Goal: Task Accomplishment & Management: Use online tool/utility

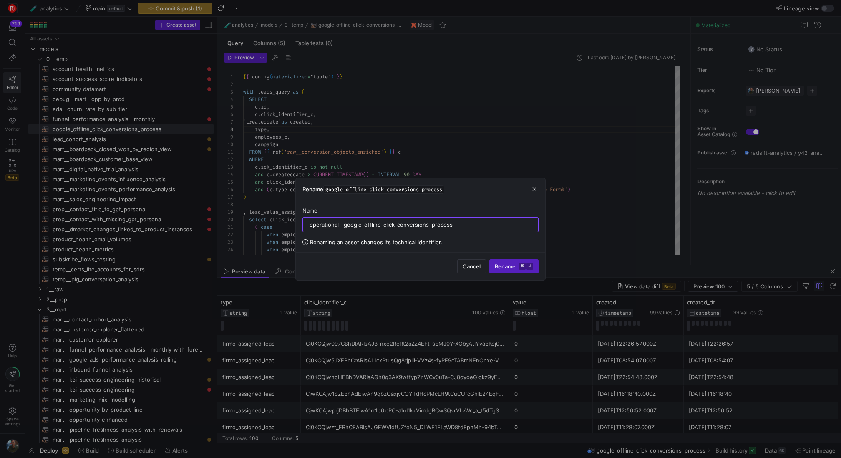
scroll to position [53, 27]
click at [520, 263] on kbd "⌘" at bounding box center [522, 266] width 7 height 7
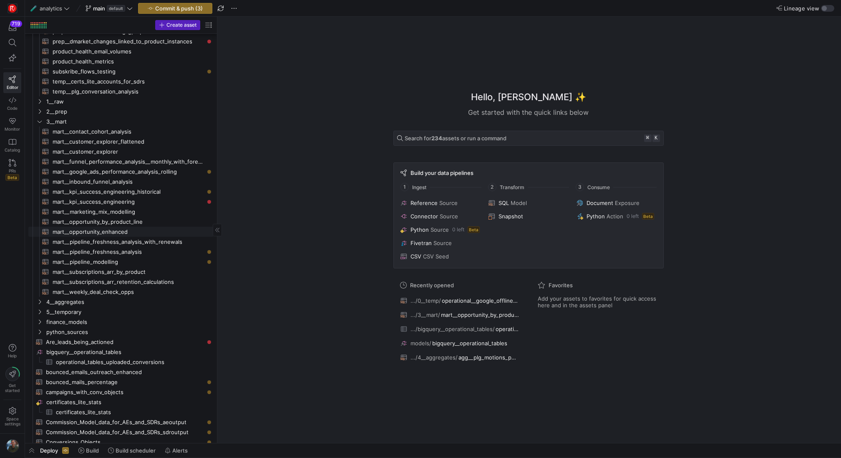
scroll to position [48, 0]
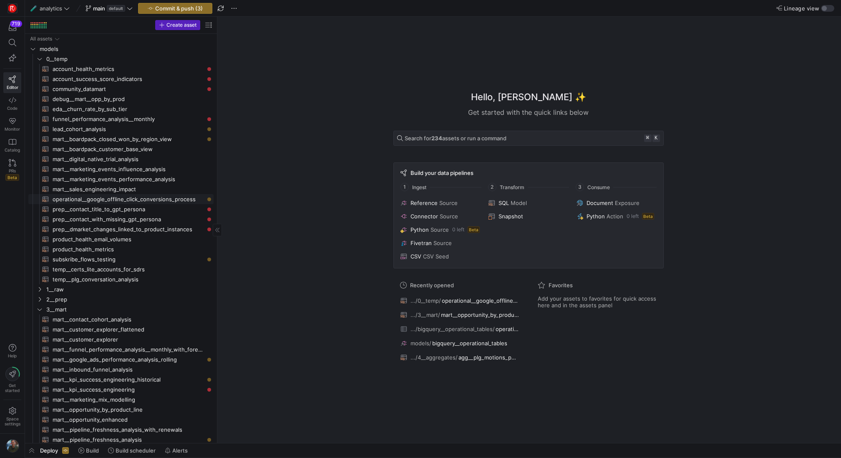
click at [129, 198] on span "operational__google_offline_click_conversions_process​​​​​​​​​​" at bounding box center [128, 199] width 151 height 10
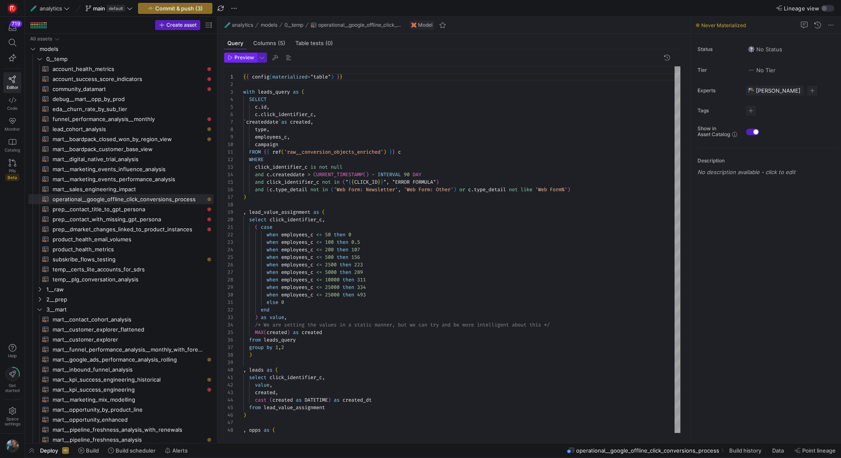
click at [250, 57] on span "Preview" at bounding box center [244, 58] width 20 height 6
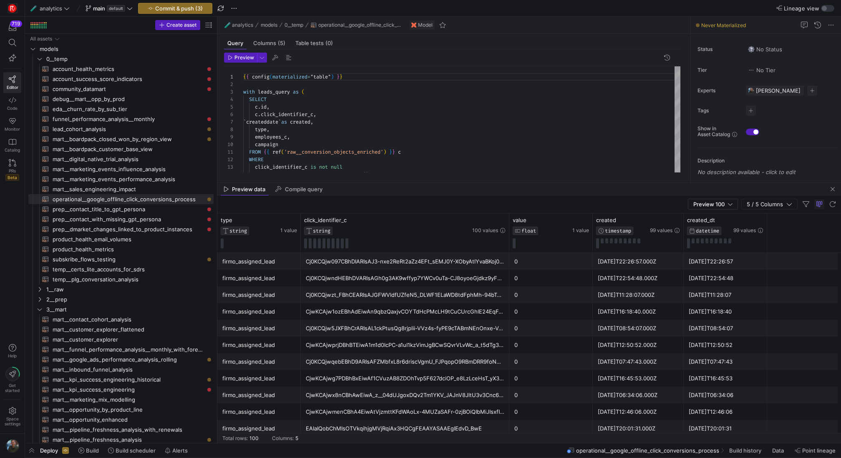
drag, startPoint x: 458, startPoint y: 295, endPoint x: 445, endPoint y: 181, distance: 114.5
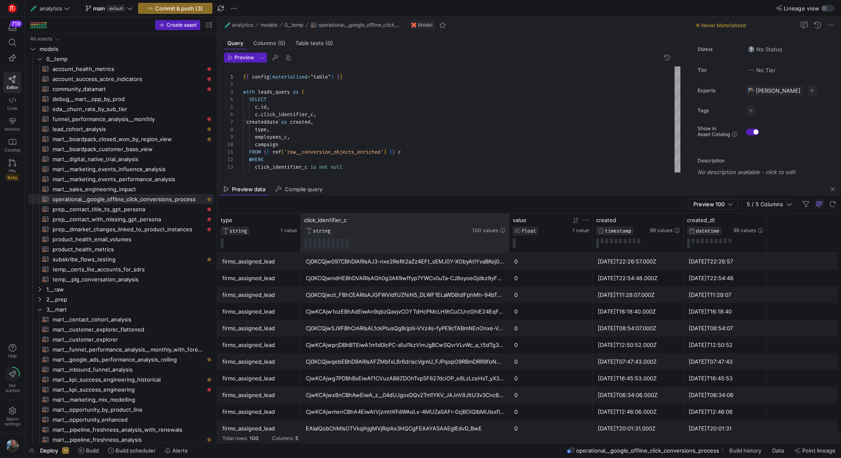
drag, startPoint x: 508, startPoint y: 225, endPoint x: 523, endPoint y: 226, distance: 15.0
click at [523, 226] on div "type STRING 1 value click_identifier_c STRING 100 values value FLOAT 1 value cr…" at bounding box center [492, 232] width 550 height 39
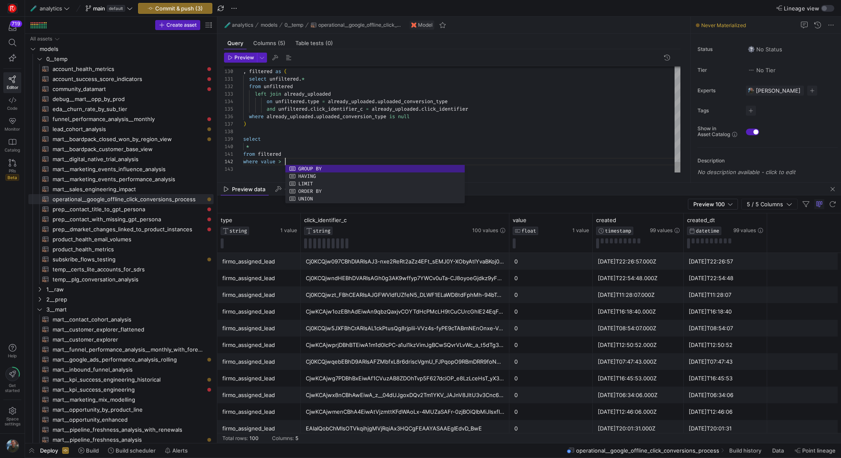
scroll to position [8, 44]
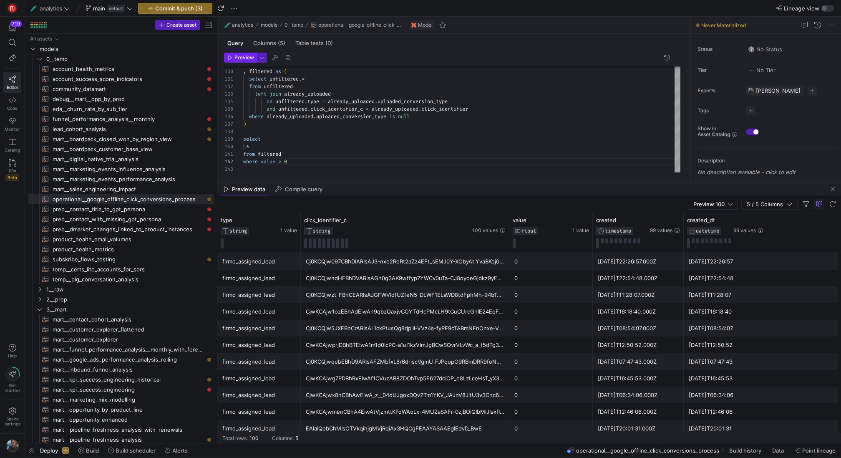
click at [253, 60] on span "button" at bounding box center [240, 57] width 32 height 9
click at [721, 208] on div "Preview 100" at bounding box center [712, 204] width 39 height 10
click at [721, 232] on span "Full Preview" at bounding box center [713, 231] width 43 height 7
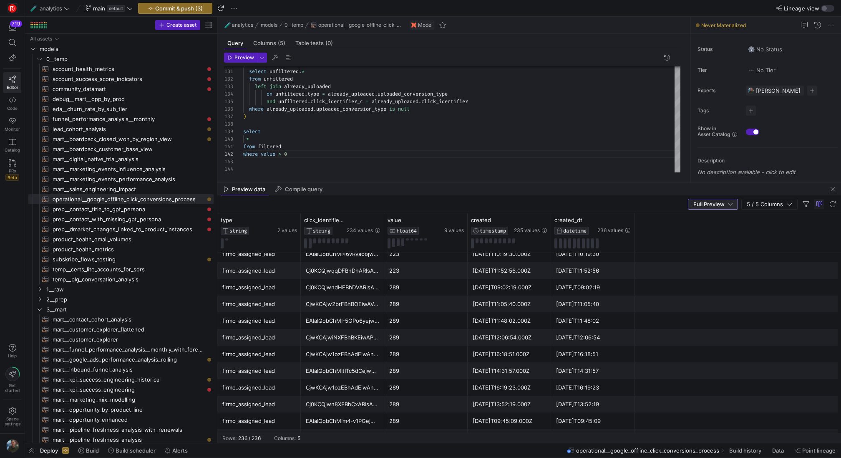
scroll to position [3746, 0]
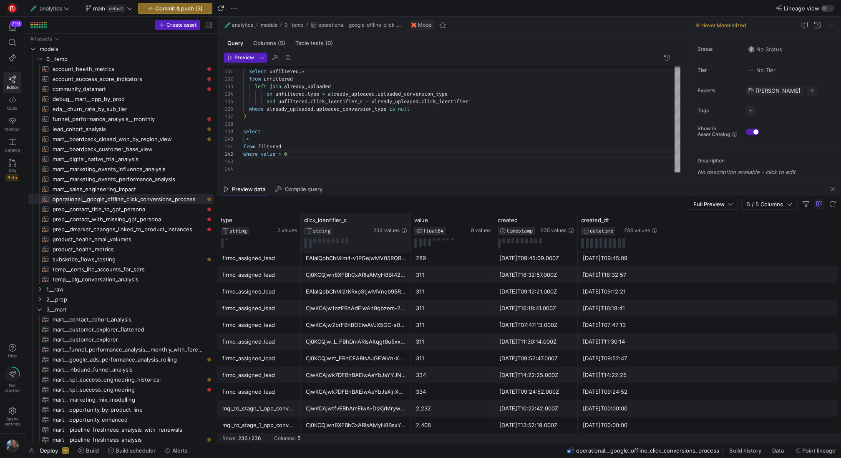
drag, startPoint x: 382, startPoint y: 228, endPoint x: 409, endPoint y: 245, distance: 31.5
click at [409, 245] on div at bounding box center [410, 232] width 3 height 39
click at [310, 245] on button at bounding box center [310, 243] width 3 height 10
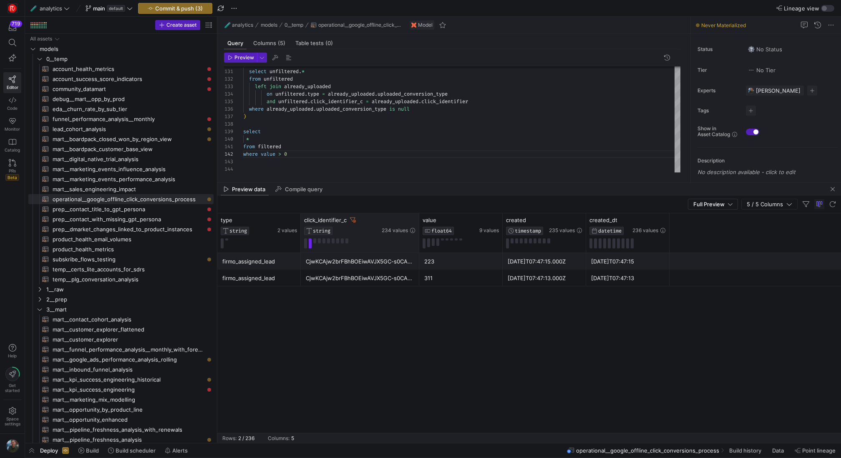
drag, startPoint x: 410, startPoint y: 236, endPoint x: 418, endPoint y: 242, distance: 10.2
click at [418, 242] on div at bounding box center [418, 232] width 3 height 39
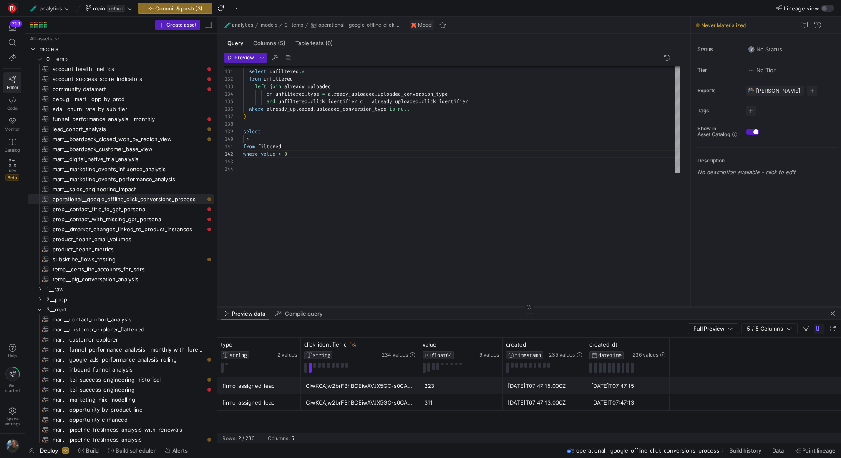
drag, startPoint x: 443, startPoint y: 182, endPoint x: 437, endPoint y: 306, distance: 124.5
click at [437, 307] on div at bounding box center [529, 307] width 624 height 0
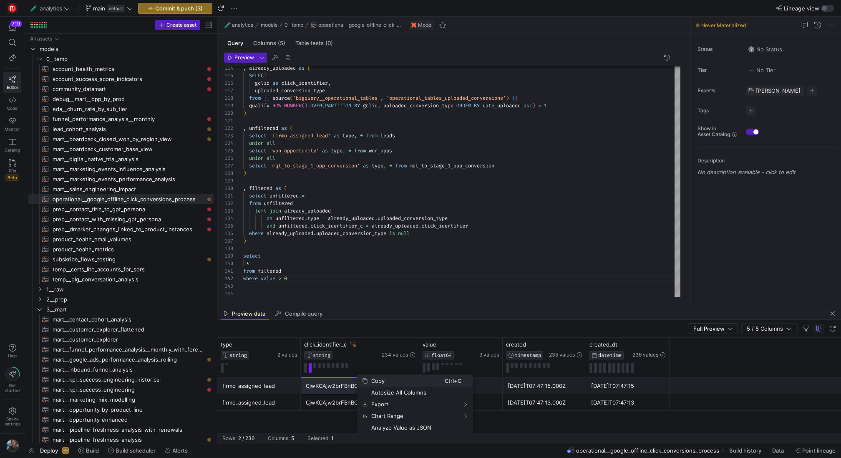
click at [383, 377] on span "Copy" at bounding box center [406, 381] width 77 height 12
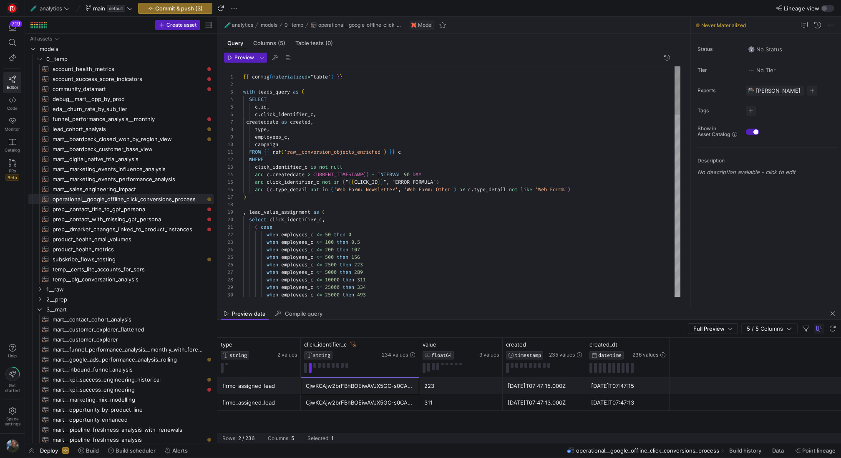
type textarea "FROM {{ ref('raw__conversion_objects_enriched') }} c WHERE click_identifier_c i…"
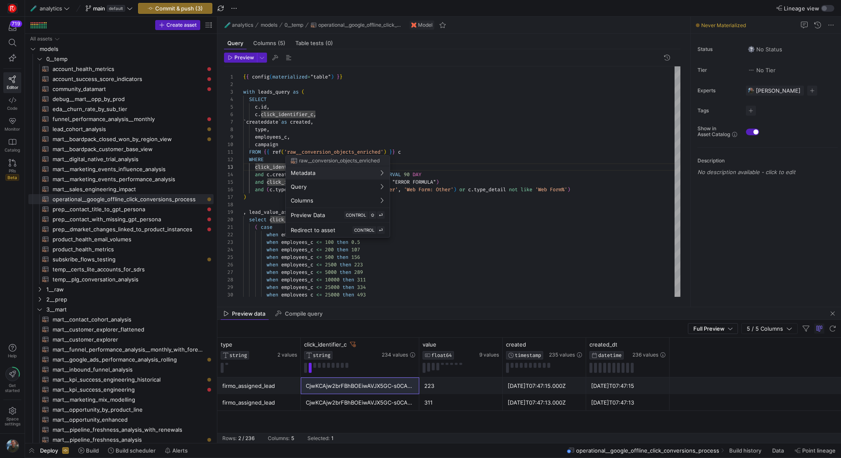
click at [256, 167] on div at bounding box center [420, 229] width 841 height 458
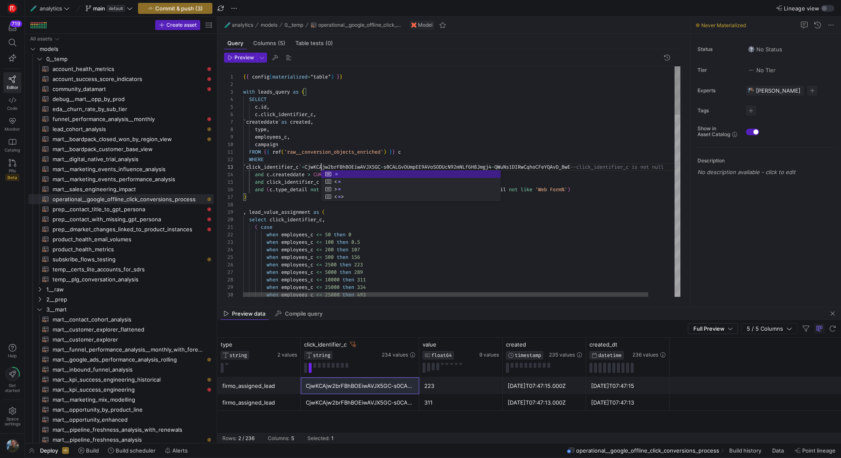
scroll to position [15, 81]
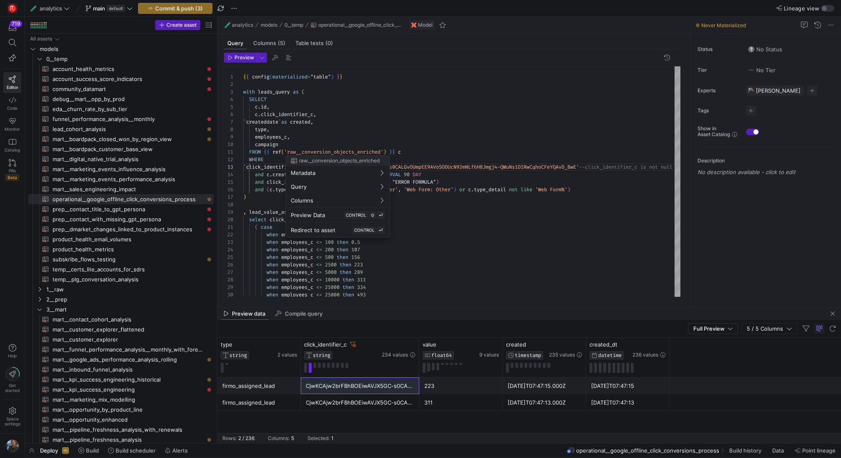
click at [470, 167] on div at bounding box center [420, 229] width 841 height 458
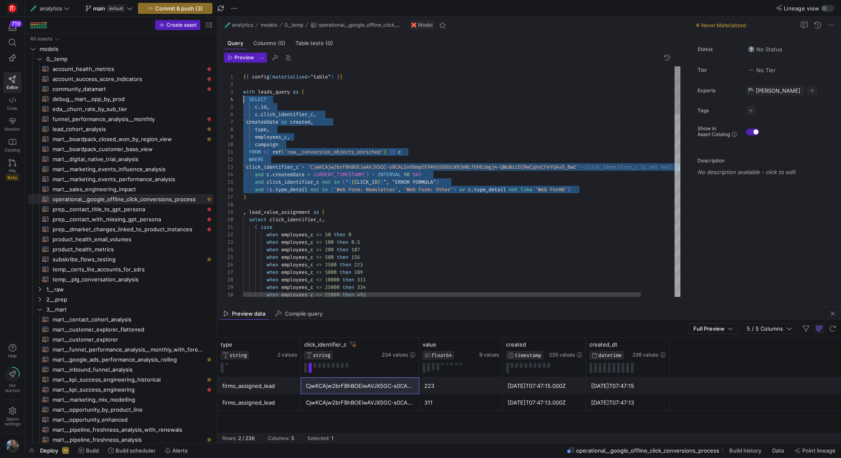
scroll to position [23, 0]
drag, startPoint x: 593, startPoint y: 189, endPoint x: 209, endPoint y: 102, distance: 394.3
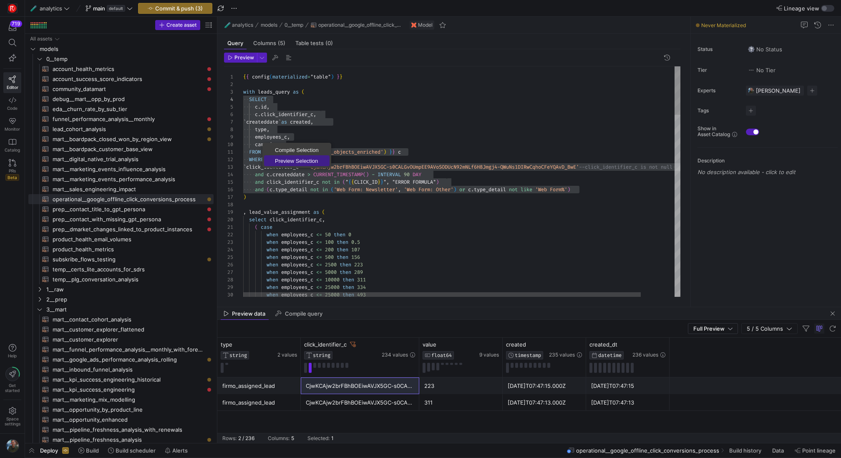
click at [284, 159] on span "Preview Selection" at bounding box center [296, 160] width 65 height 5
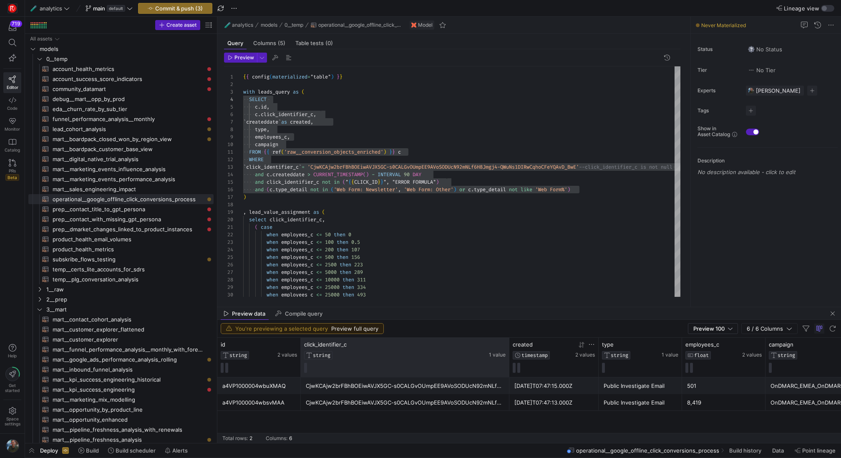
drag, startPoint x: 507, startPoint y: 356, endPoint x: 549, endPoint y: 355, distance: 42.1
click at [549, 355] on div "id STRING 2 values click_identifier_c STRING 1 value created TIMESTAMP 2 values…" at bounding box center [575, 356] width 716 height 39
drag, startPoint x: 509, startPoint y: 350, endPoint x: 519, endPoint y: 350, distance: 10.0
click at [519, 350] on div "id STRING 2 values click_identifier_c STRING 1 value created TIMESTAMP 2 values…" at bounding box center [575, 356] width 716 height 39
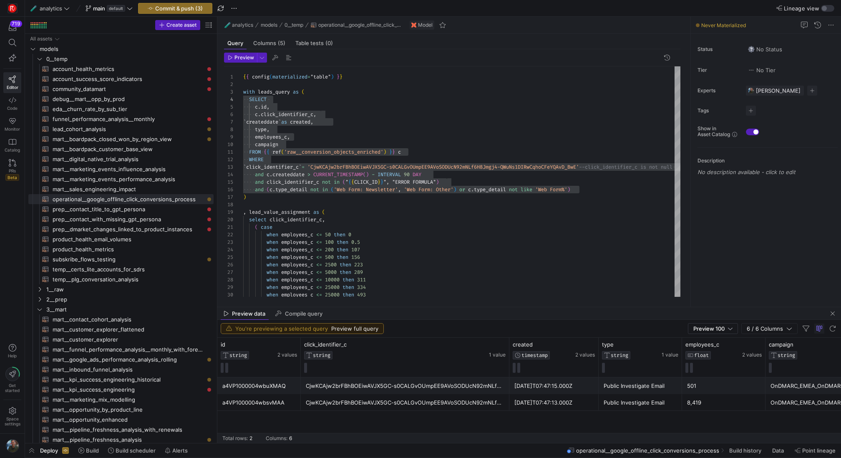
scroll to position [0, 93]
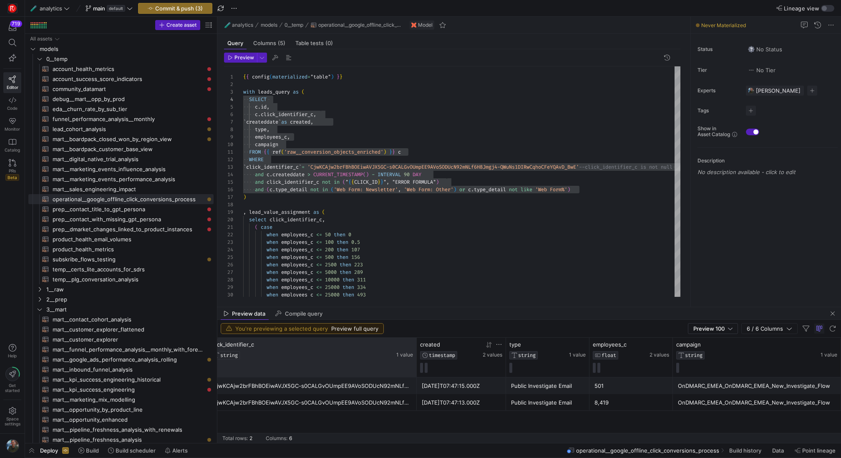
drag, startPoint x: 415, startPoint y: 357, endPoint x: 428, endPoint y: 357, distance: 13.3
click at [428, 357] on div "id STRING 2 values click_identifier_c STRING 1 value created TIMESTAMP 2 values…" at bounding box center [483, 356] width 716 height 39
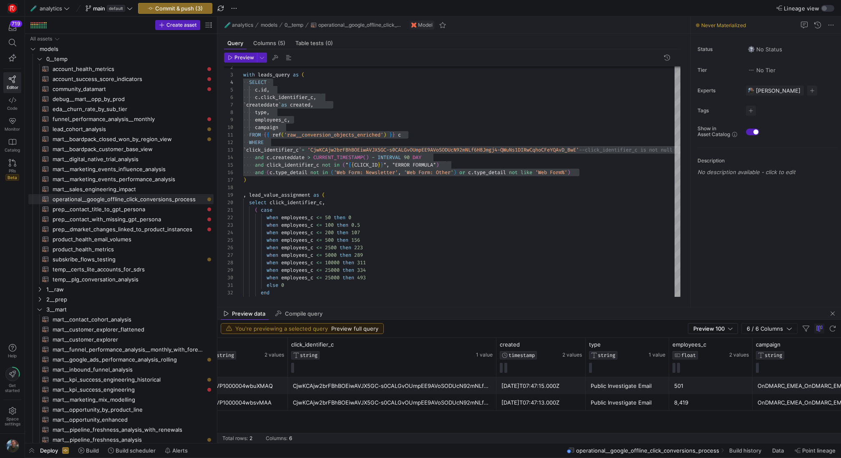
scroll to position [0, 0]
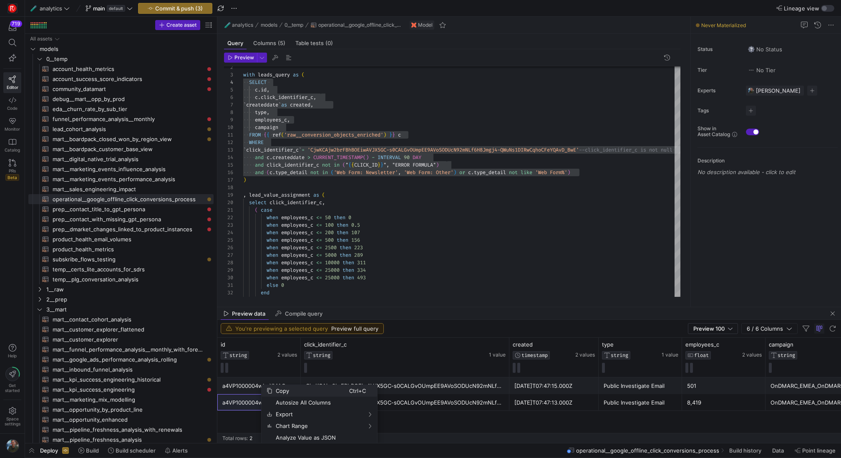
click at [278, 392] on span "Copy" at bounding box center [310, 391] width 77 height 12
click at [264, 387] on div "a4VP1000004wbuXMAQ" at bounding box center [258, 385] width 73 height 16
click at [298, 377] on span "Copy" at bounding box center [313, 379] width 77 height 12
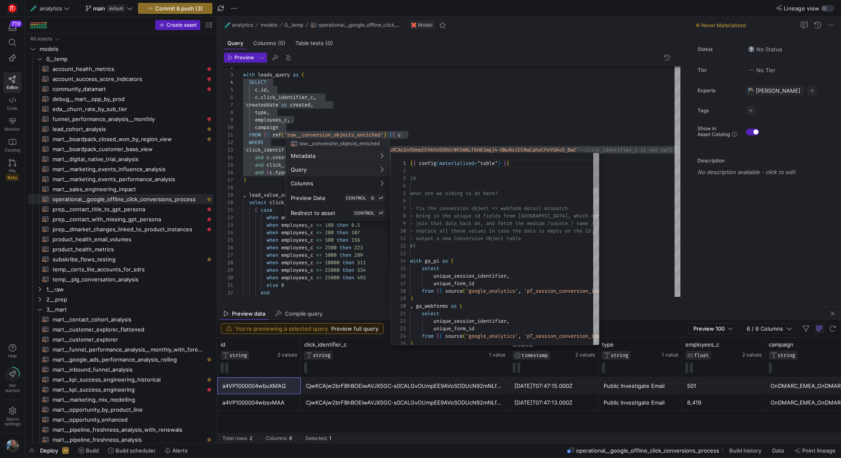
scroll to position [75, 0]
click at [428, 78] on div at bounding box center [420, 229] width 841 height 458
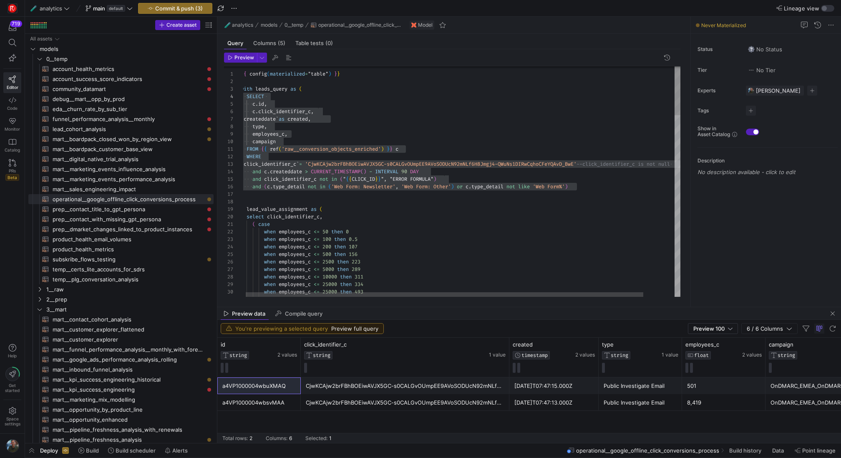
scroll to position [68, 36]
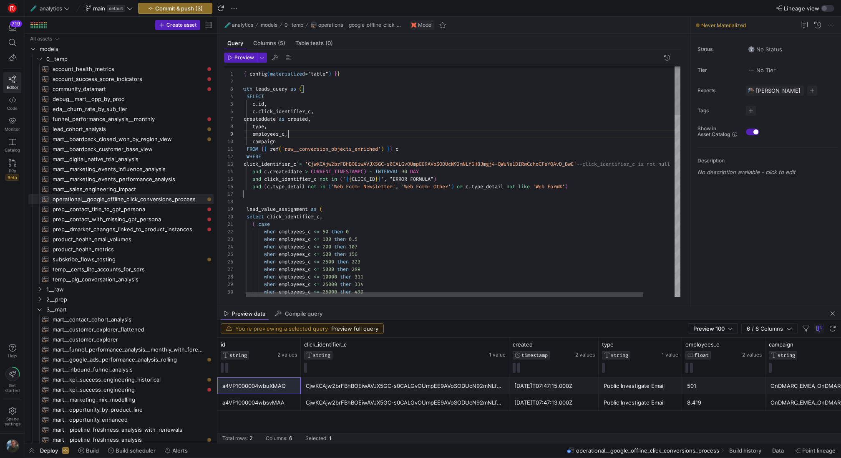
scroll to position [60, 48]
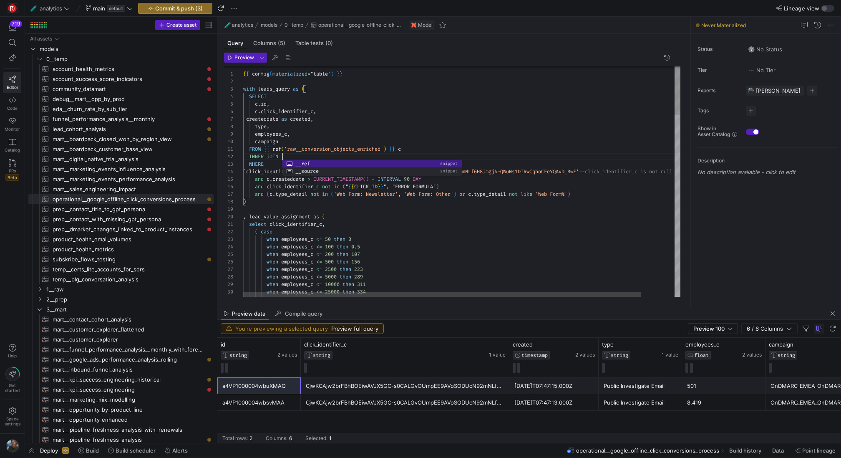
scroll to position [8, 39]
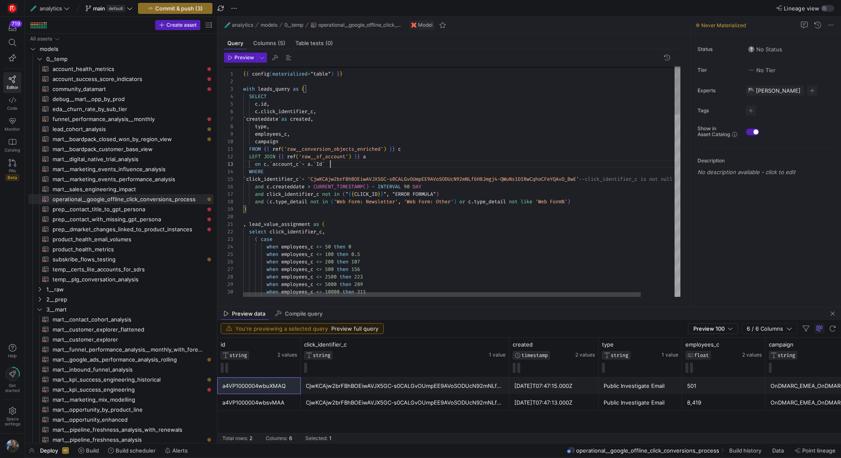
scroll to position [15, 87]
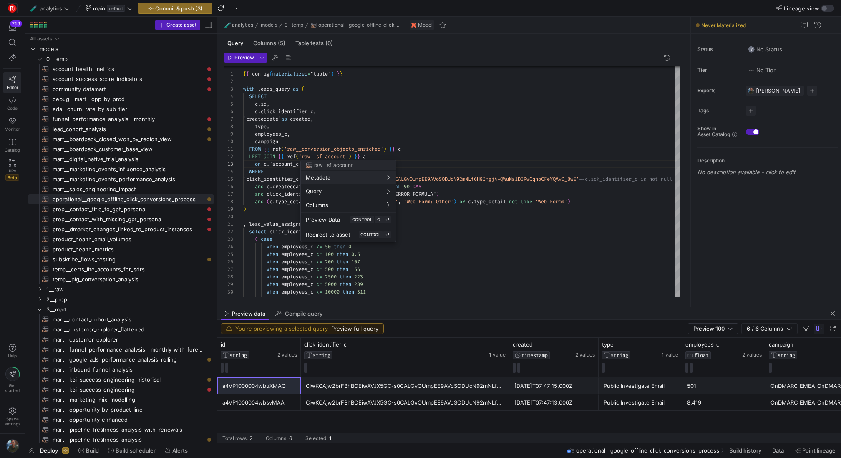
click at [255, 119] on div at bounding box center [420, 229] width 841 height 458
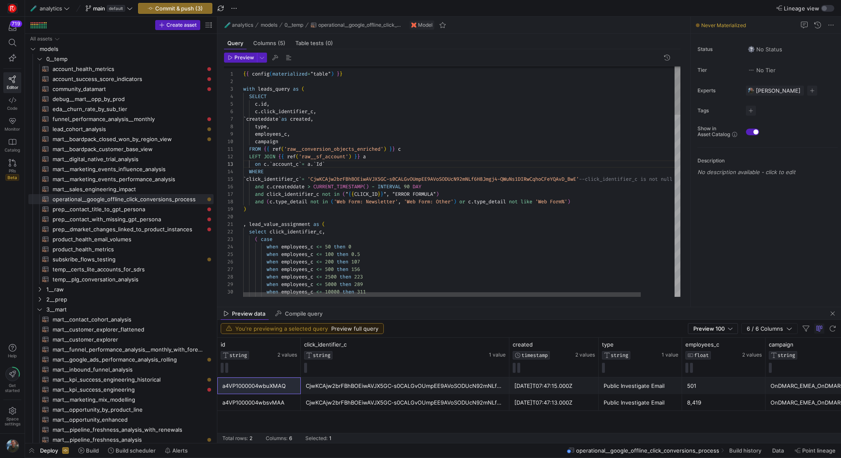
scroll to position [60, 15]
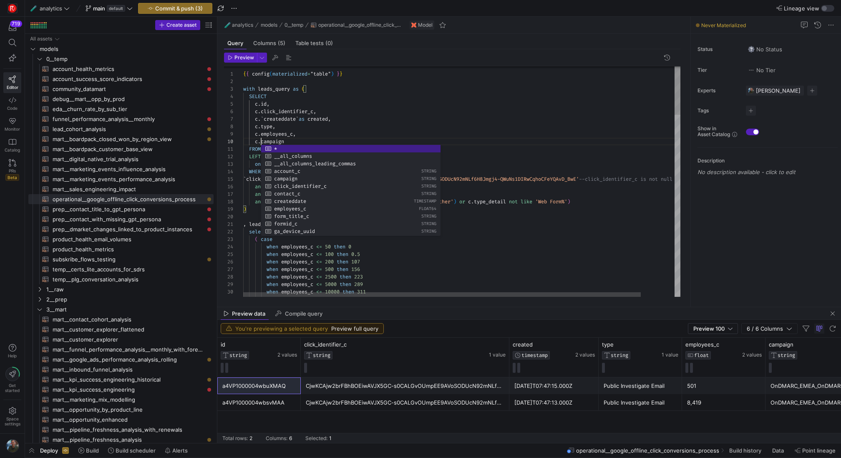
scroll to position [60, 54]
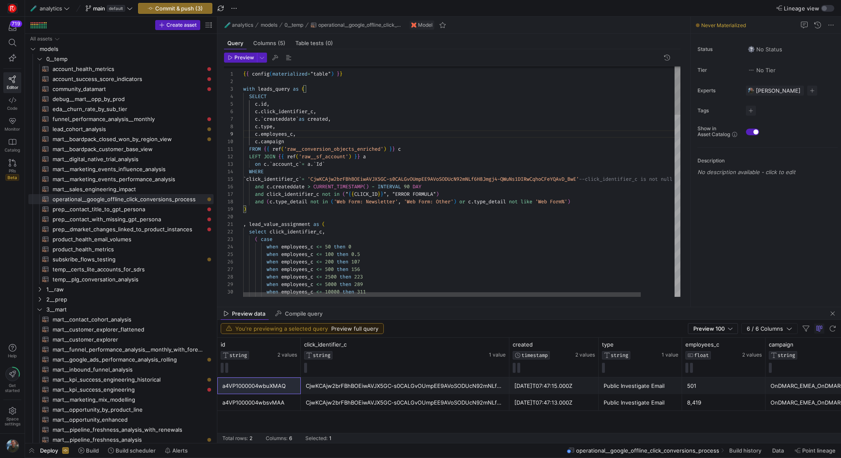
scroll to position [60, 12]
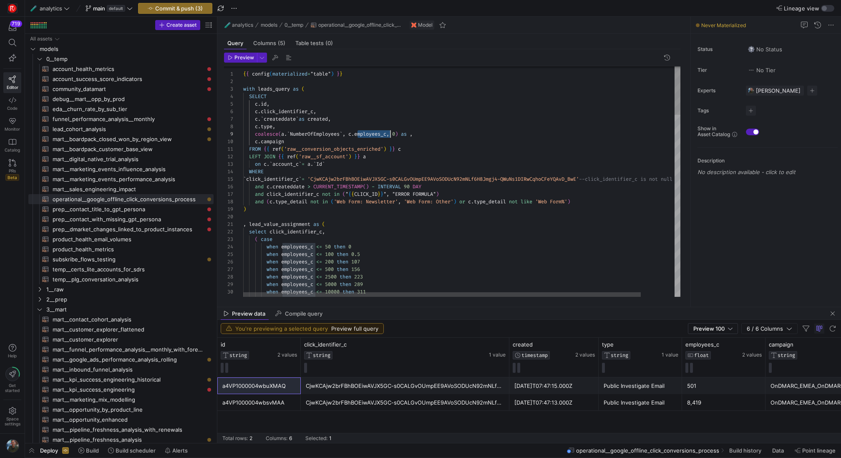
scroll to position [60, 147]
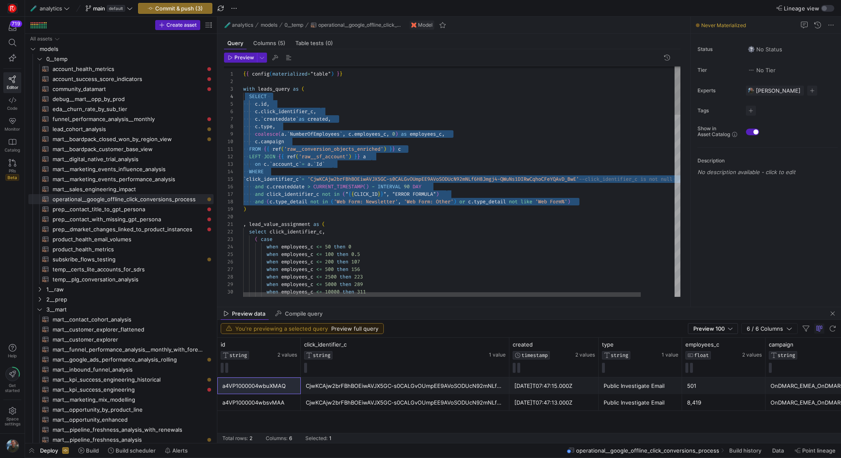
scroll to position [23, 0]
drag, startPoint x: 592, startPoint y: 200, endPoint x: 242, endPoint y: 94, distance: 365.3
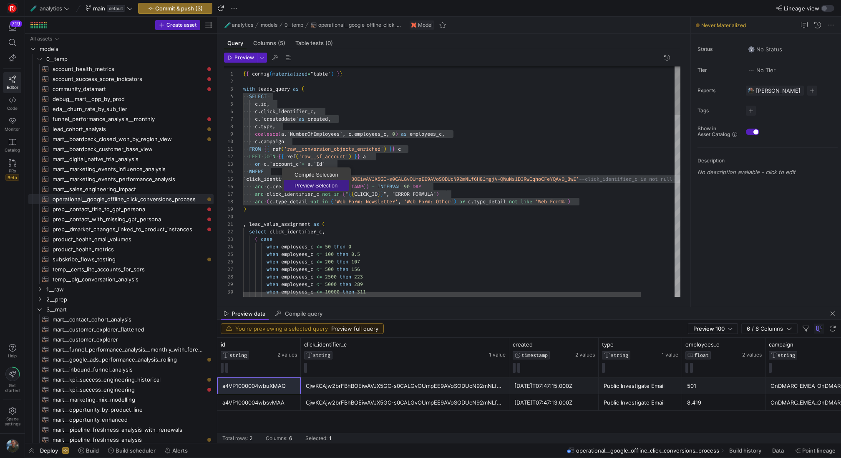
click at [310, 186] on span "Preview Selection" at bounding box center [316, 185] width 65 height 5
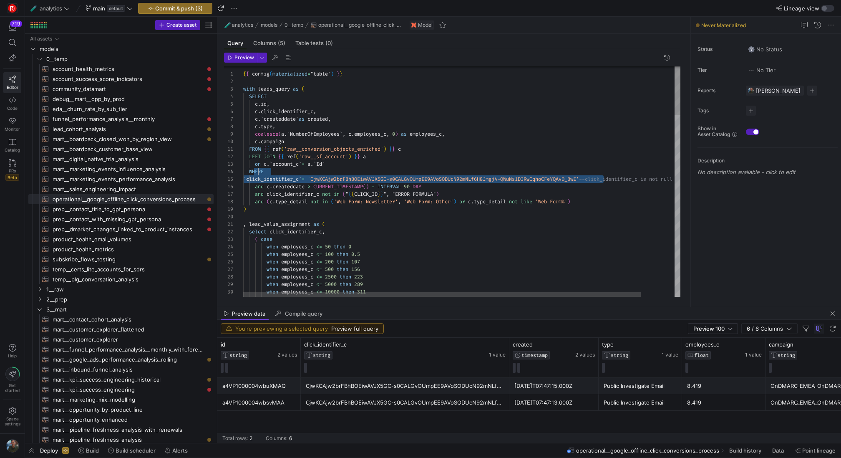
scroll to position [30, 15]
drag, startPoint x: 604, startPoint y: 179, endPoint x: 258, endPoint y: 176, distance: 345.8
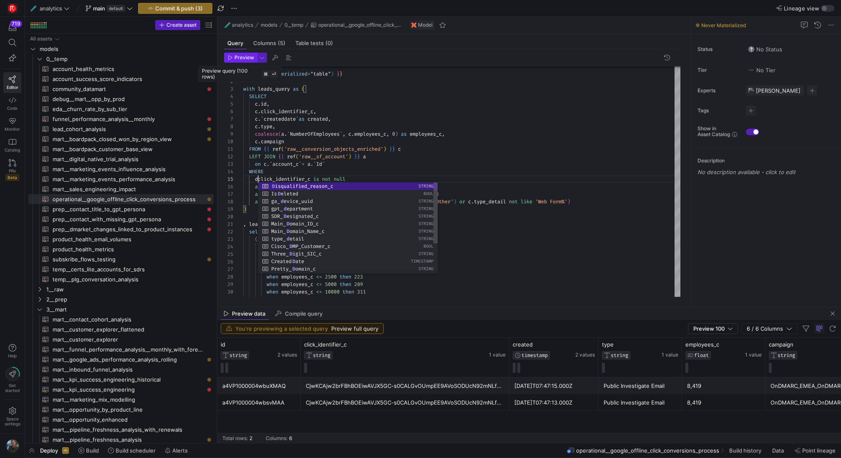
click at [248, 55] on span "Preview" at bounding box center [244, 58] width 20 height 6
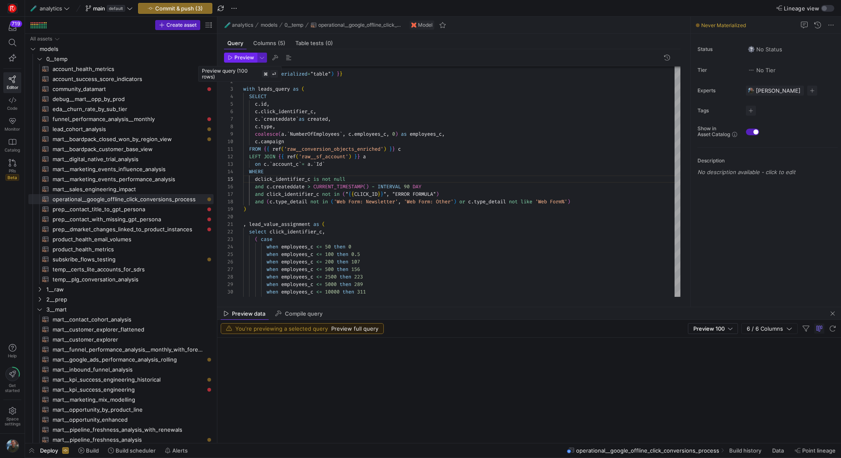
click at [248, 55] on span "Preview" at bounding box center [244, 58] width 20 height 6
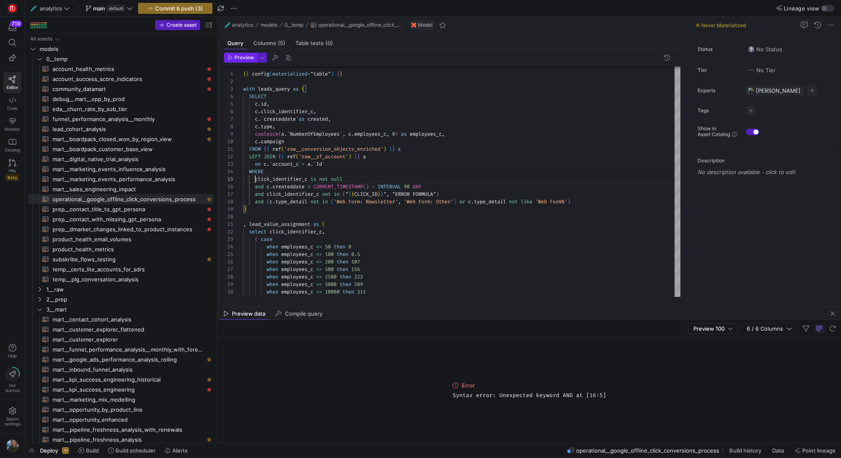
click at [246, 55] on span "Preview" at bounding box center [244, 58] width 20 height 6
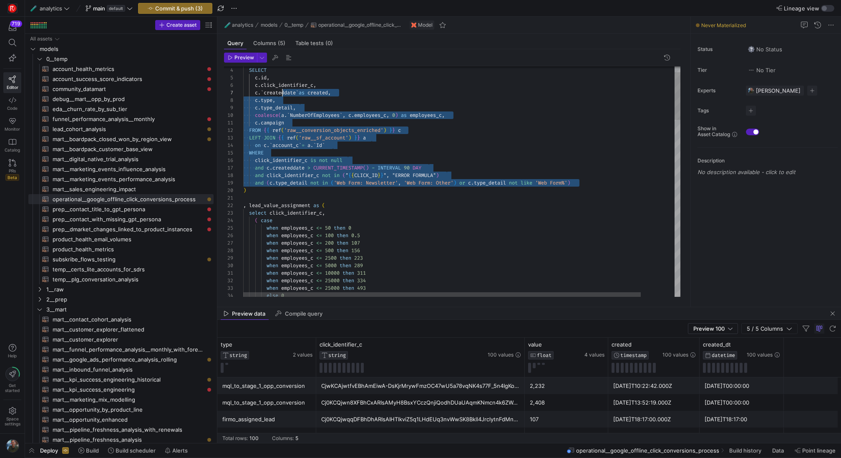
scroll to position [45, 9]
drag, startPoint x: 588, startPoint y: 181, endPoint x: 233, endPoint y: 73, distance: 370.8
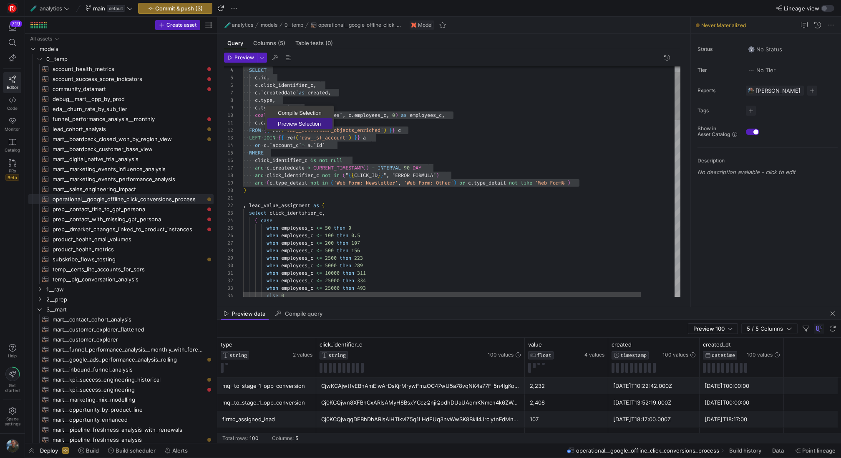
click at [288, 122] on span "Preview Selection" at bounding box center [299, 123] width 65 height 5
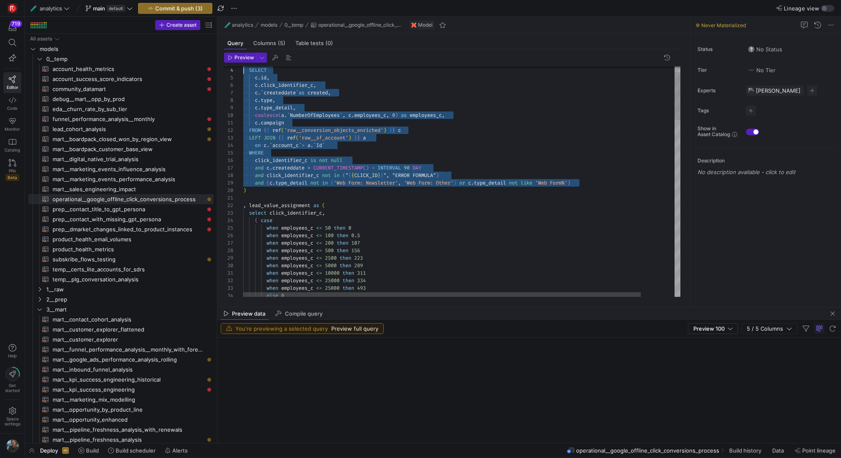
scroll to position [23, 0]
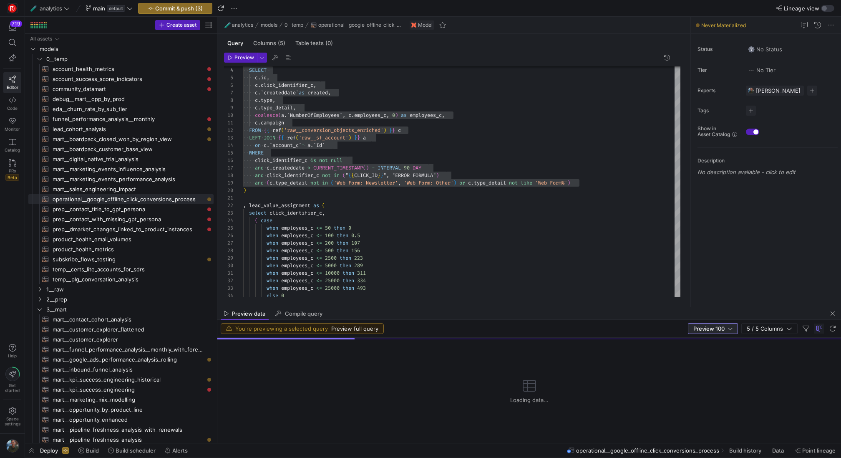
click at [724, 331] on span "Preview 100" at bounding box center [708, 328] width 31 height 7
click at [718, 353] on span "Full Preview" at bounding box center [713, 355] width 43 height 7
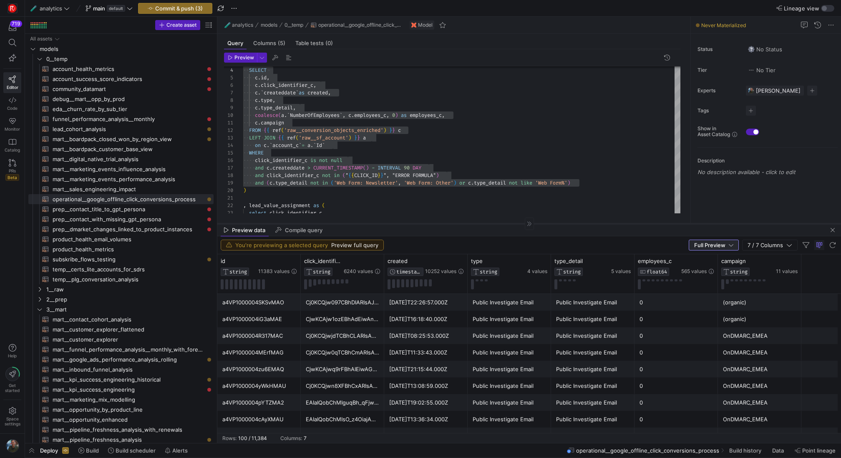
drag, startPoint x: 462, startPoint y: 307, endPoint x: 466, endPoint y: 224, distance: 83.5
click at [466, 224] on div at bounding box center [529, 223] width 624 height 0
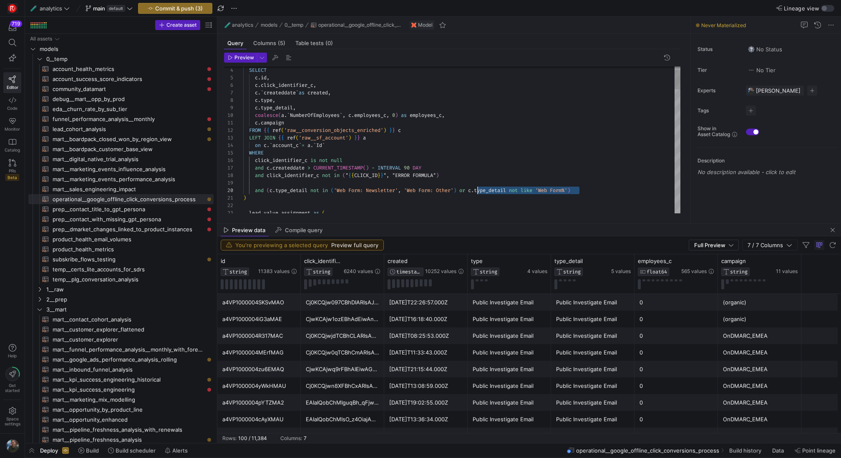
scroll to position [68, 231]
drag, startPoint x: 578, startPoint y: 188, endPoint x: 475, endPoint y: 189, distance: 103.0
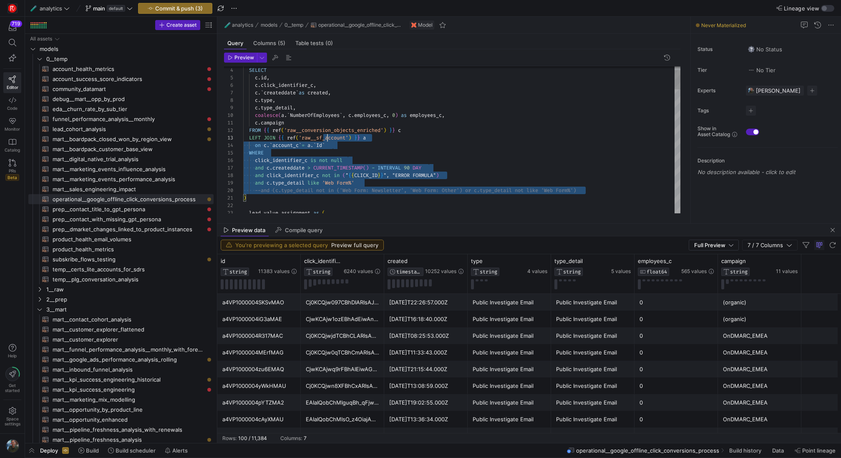
scroll to position [60, 21]
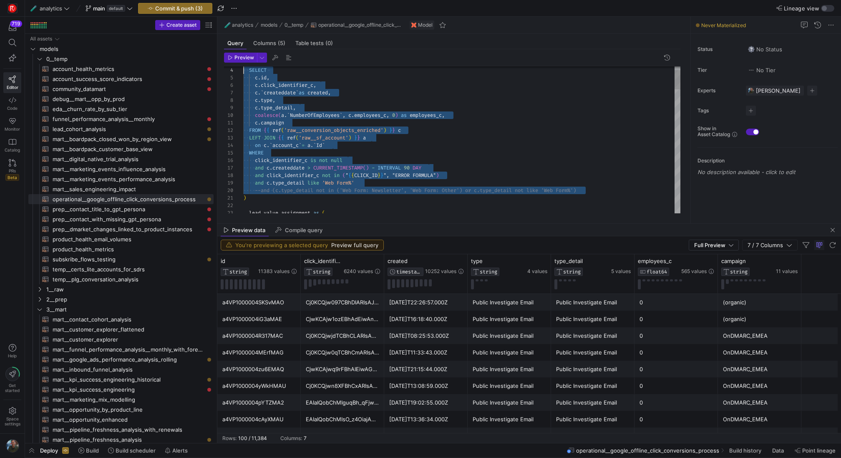
drag, startPoint x: 595, startPoint y: 191, endPoint x: 229, endPoint y: 71, distance: 385.8
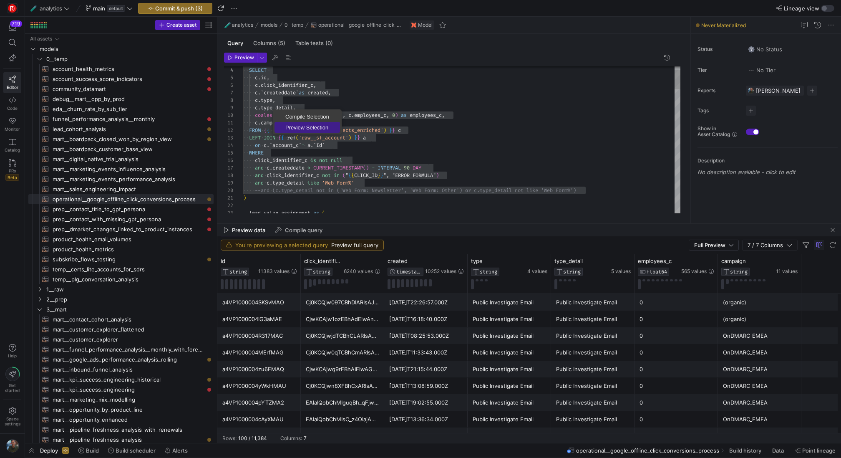
click at [300, 128] on span "Preview Selection" at bounding box center [306, 127] width 65 height 5
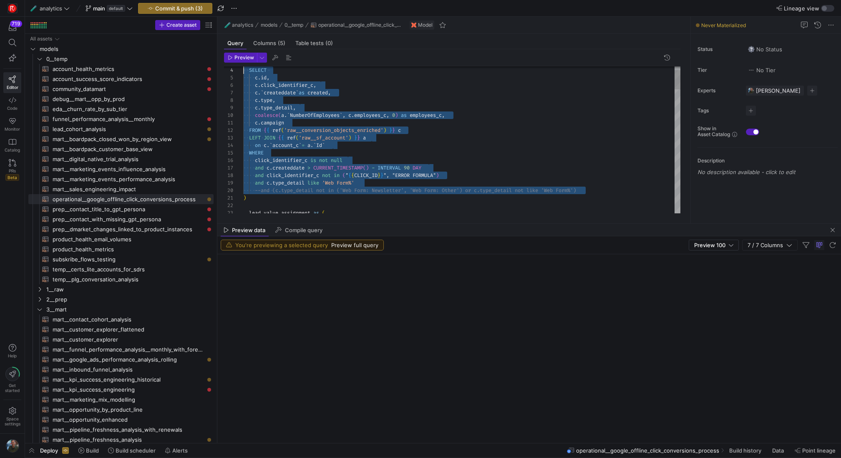
scroll to position [23, 0]
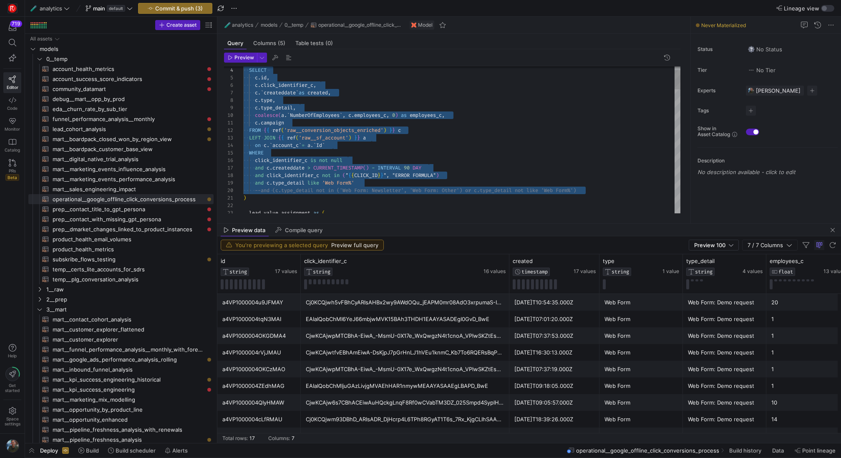
drag, startPoint x: 594, startPoint y: 191, endPoint x: 234, endPoint y: 67, distance: 381.2
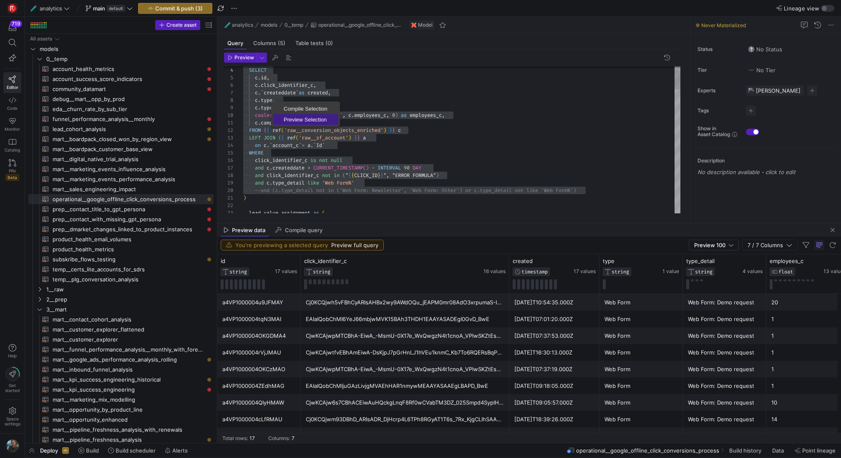
click at [302, 119] on span "Preview Selection" at bounding box center [305, 119] width 65 height 5
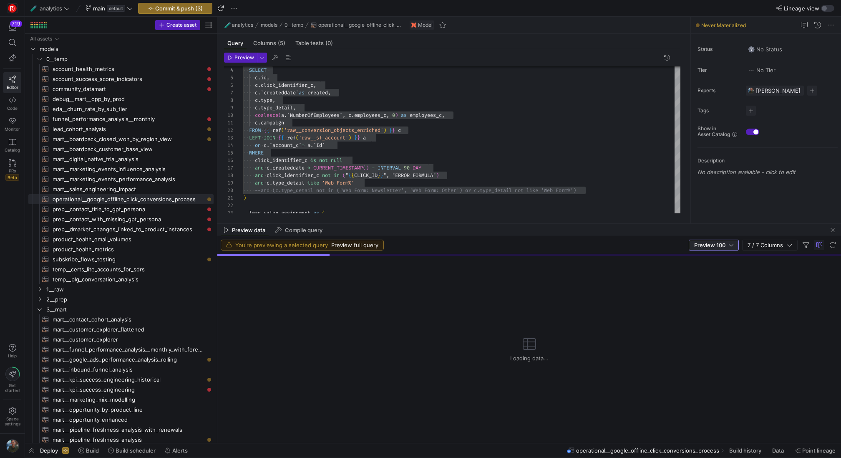
click at [716, 246] on span "Preview 100" at bounding box center [709, 244] width 31 height 7
click at [713, 271] on span "Full Preview" at bounding box center [714, 272] width 43 height 7
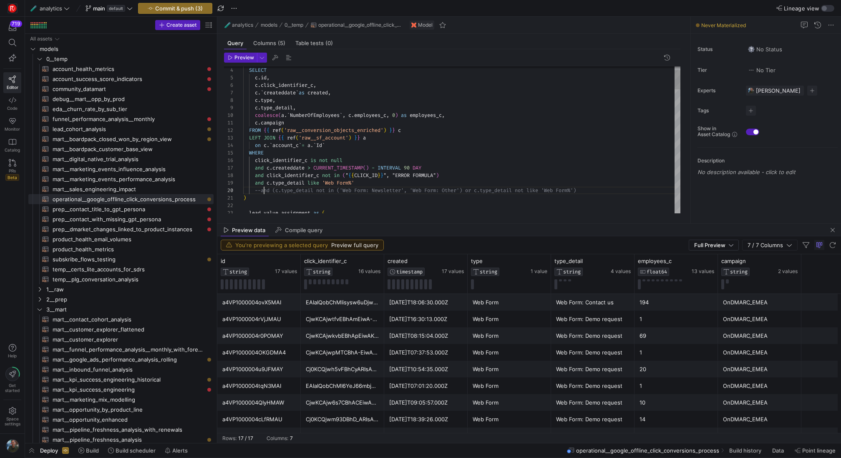
scroll to position [68, 21]
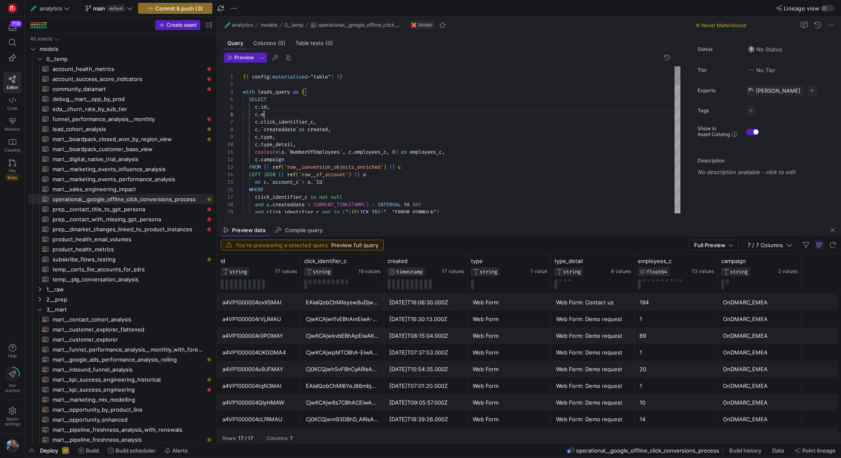
scroll to position [38, 21]
type textarea "{{ config(materialized="table") }} with leads_query as ( SELECT [DOMAIN_NAME], …"
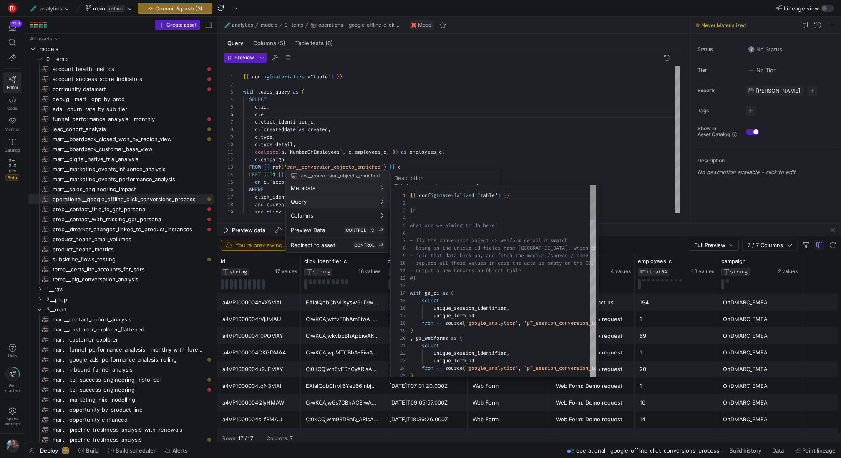
scroll to position [75, 0]
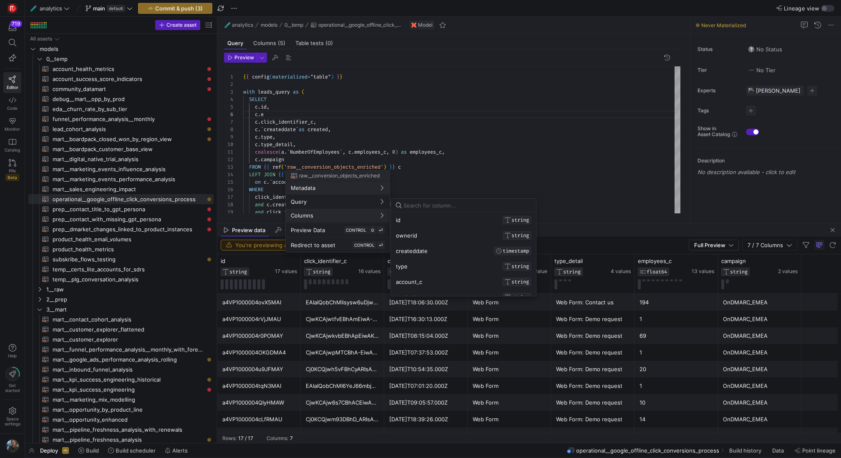
click at [438, 207] on input at bounding box center [467, 205] width 128 height 7
type input "e"
click at [371, 126] on div at bounding box center [420, 229] width 841 height 458
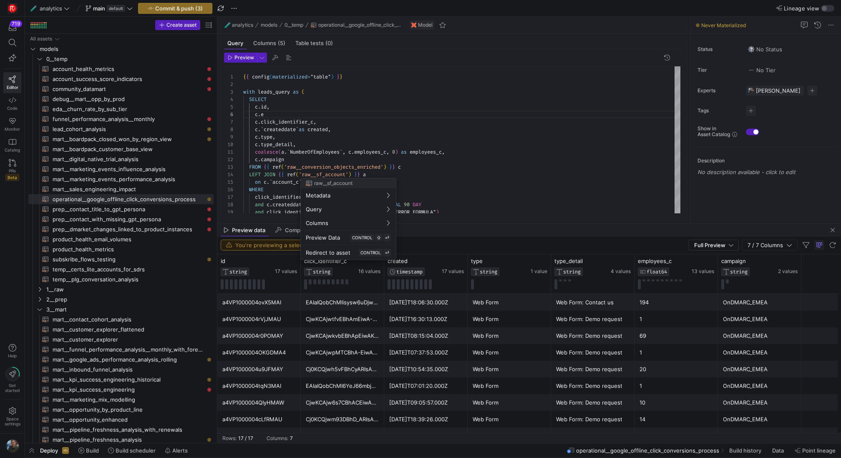
click at [350, 177] on div at bounding box center [420, 229] width 841 height 458
click at [348, 177] on div at bounding box center [420, 229] width 841 height 458
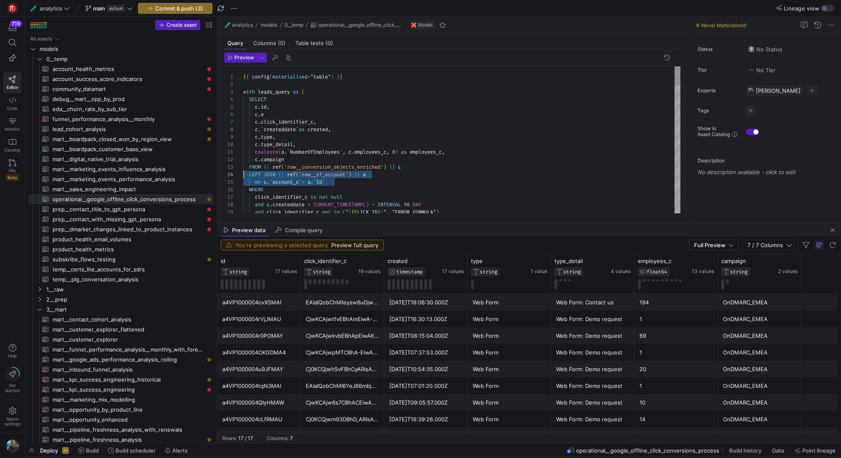
drag, startPoint x: 344, startPoint y: 181, endPoint x: 226, endPoint y: 175, distance: 117.4
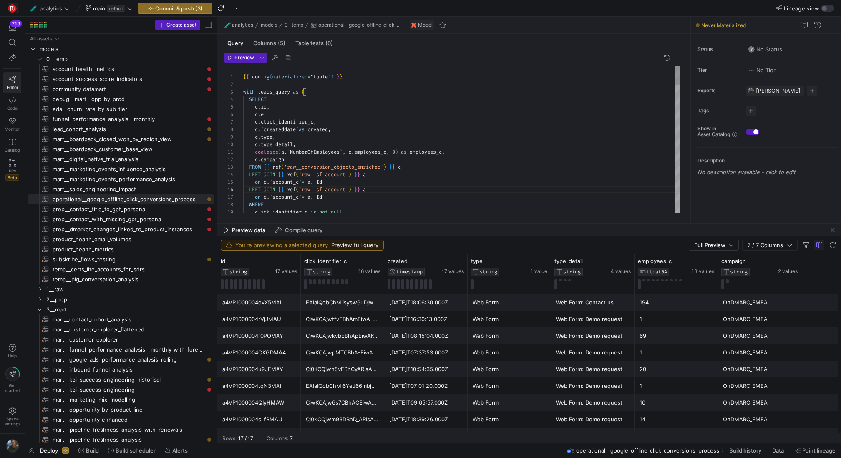
scroll to position [38, 6]
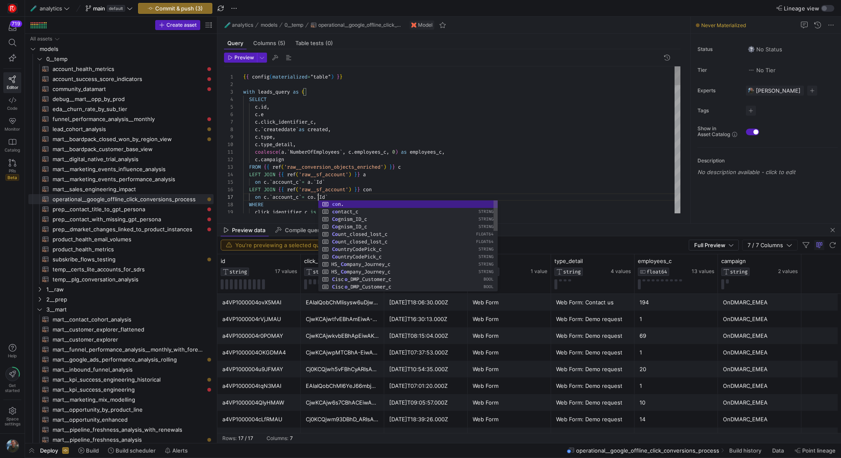
scroll to position [45, 78]
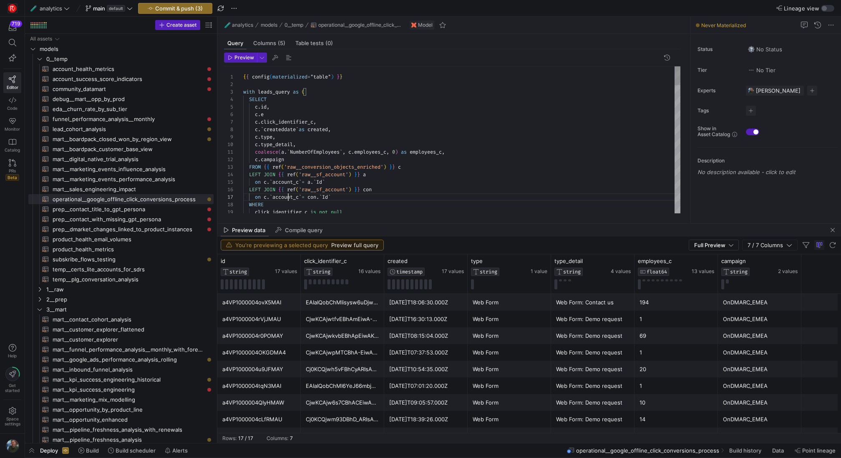
type textarea "coalesce(a.`NumberOfEmployees`, c.employees_c, 0) as employees_c, c.campaign FR…"
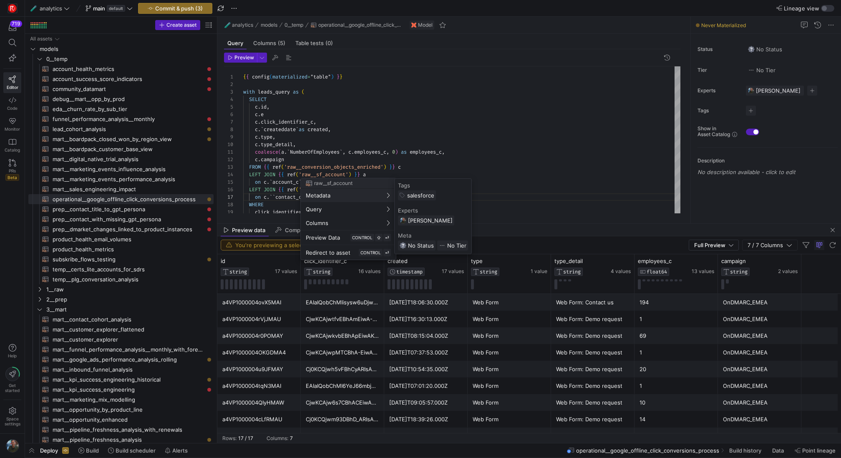
click at [276, 194] on div at bounding box center [420, 229] width 841 height 458
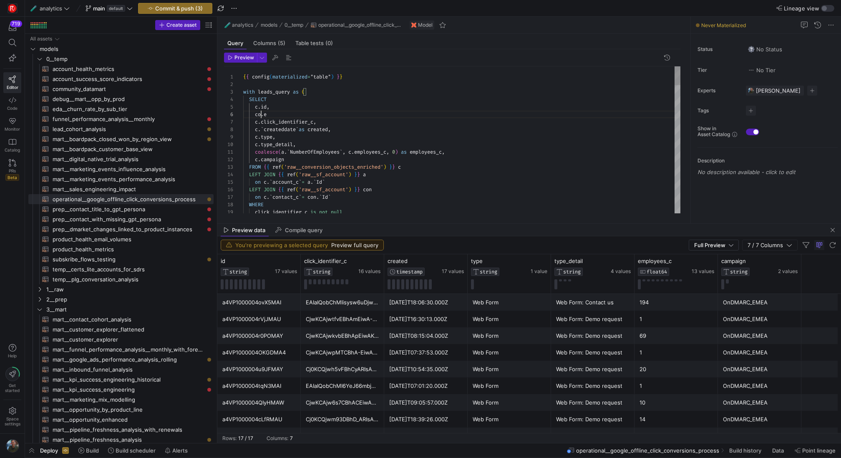
scroll to position [38, 21]
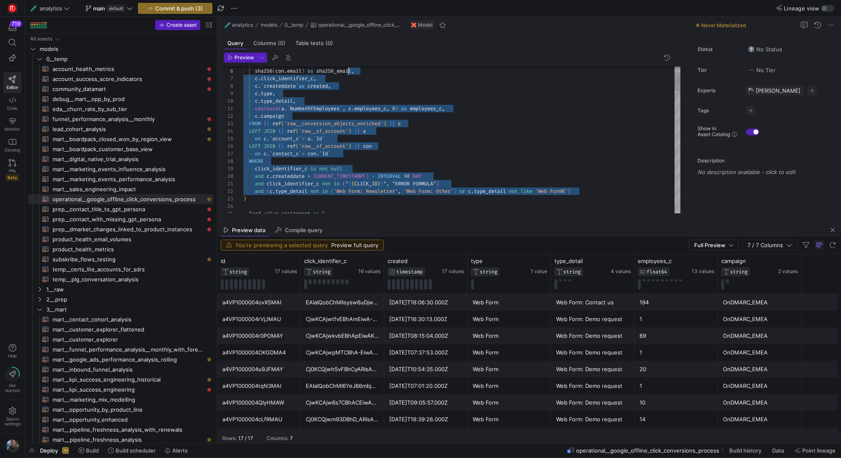
scroll to position [30, 0]
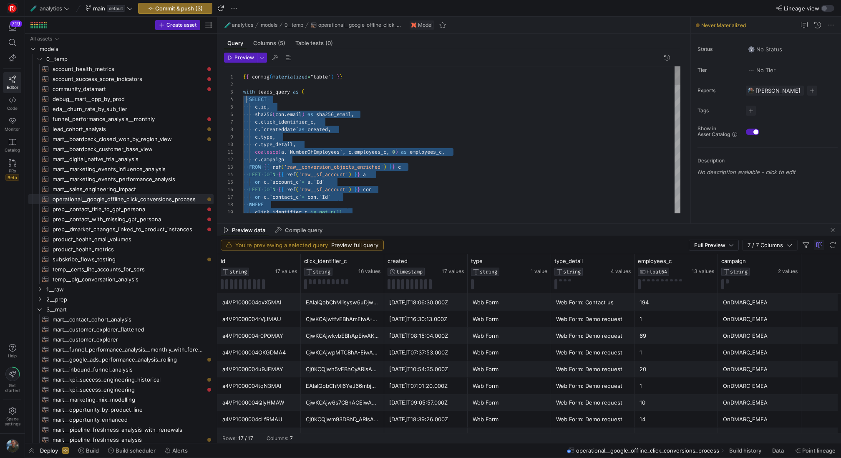
drag, startPoint x: 587, startPoint y: 188, endPoint x: 246, endPoint y: 99, distance: 351.6
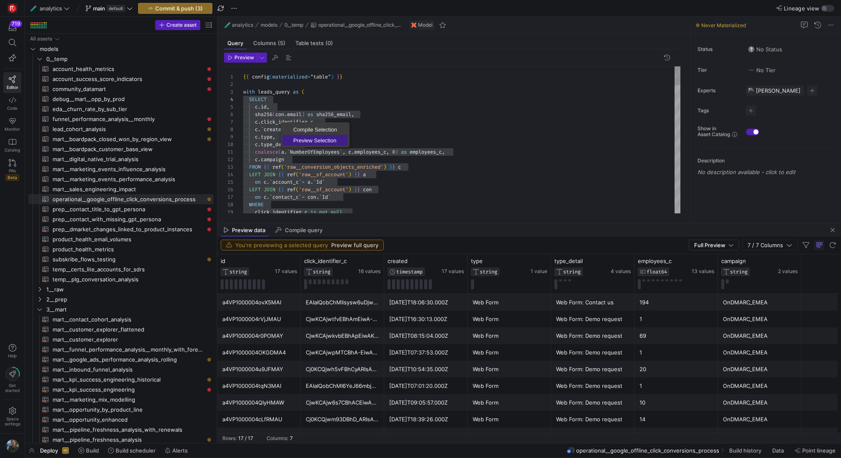
click at [309, 141] on span "Preview Selection" at bounding box center [314, 140] width 65 height 5
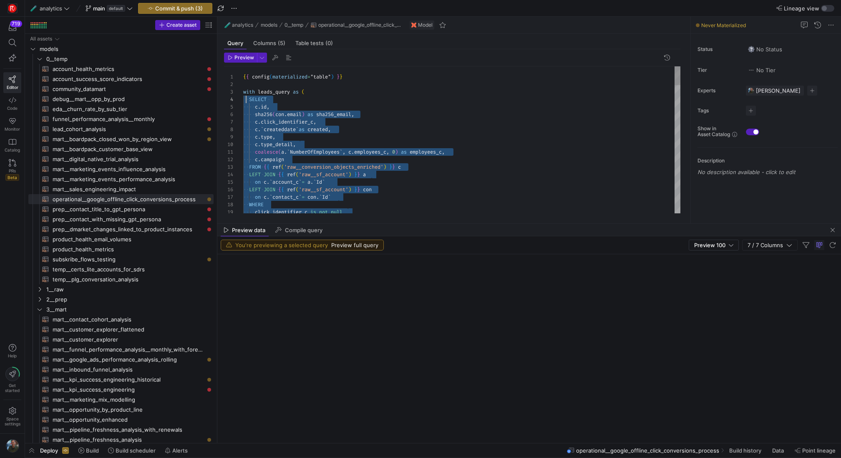
scroll to position [23, 3]
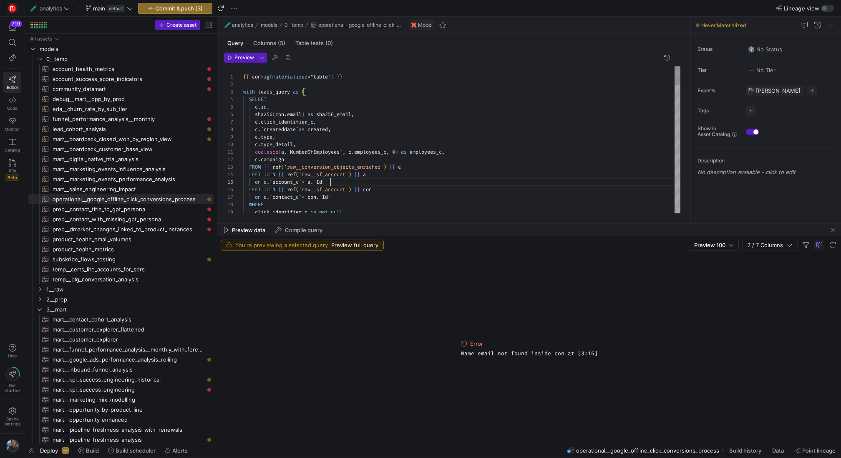
scroll to position [30, 87]
click at [365, 181] on div at bounding box center [420, 229] width 841 height 458
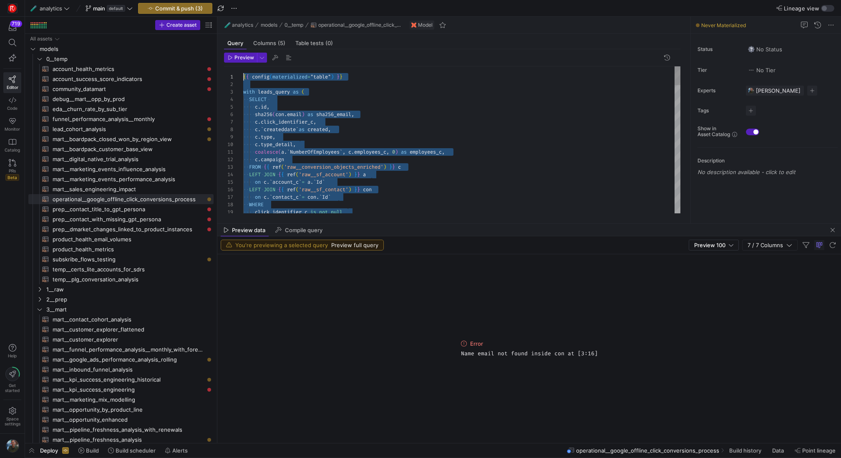
scroll to position [0, 0]
drag, startPoint x: 585, startPoint y: 167, endPoint x: 233, endPoint y: 97, distance: 358.5
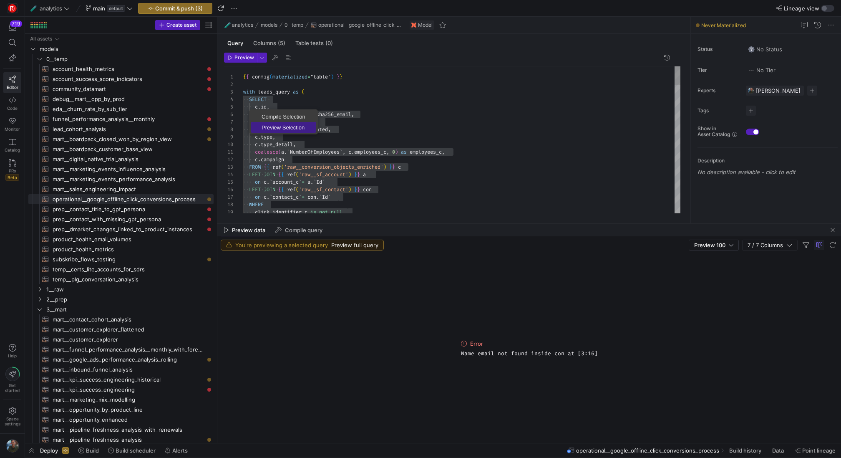
click at [264, 125] on span "Preview Selection" at bounding box center [283, 127] width 65 height 5
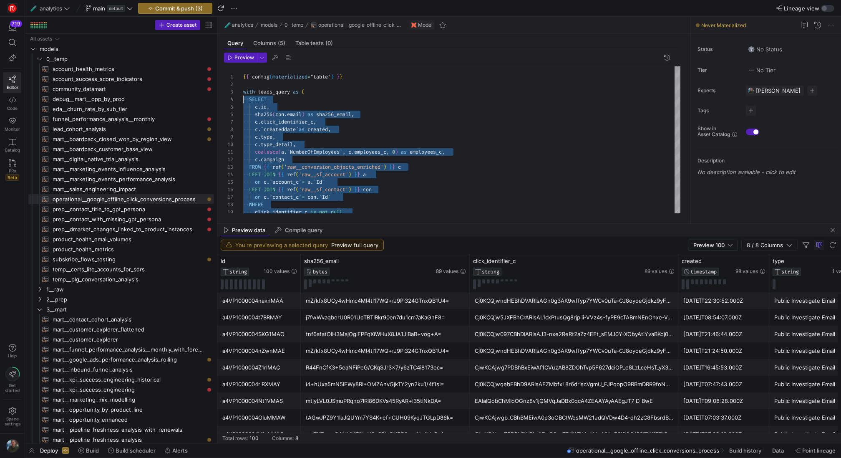
scroll to position [236, 0]
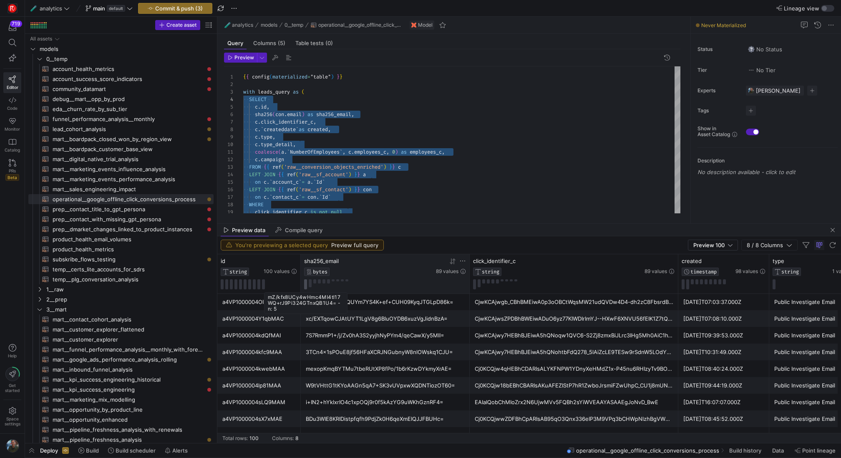
click at [305, 287] on button at bounding box center [305, 284] width 3 height 10
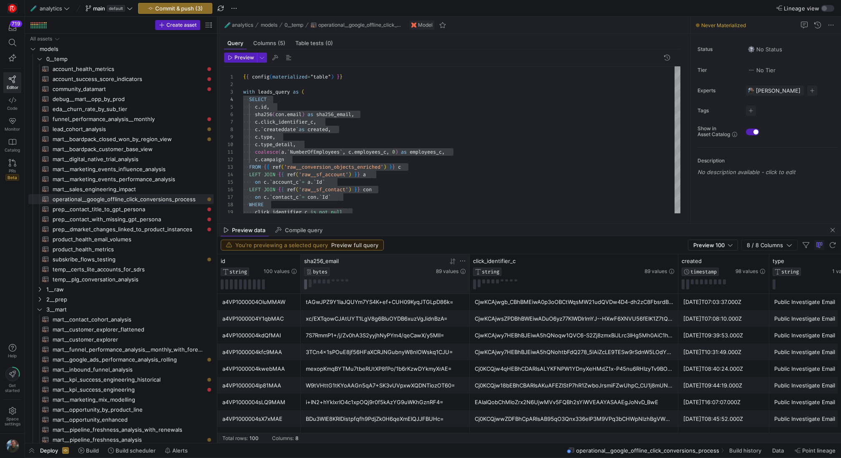
click at [305, 280] on button at bounding box center [305, 284] width 3 height 10
click at [306, 284] on button at bounding box center [305, 284] width 3 height 10
click at [311, 282] on button at bounding box center [310, 283] width 3 height 8
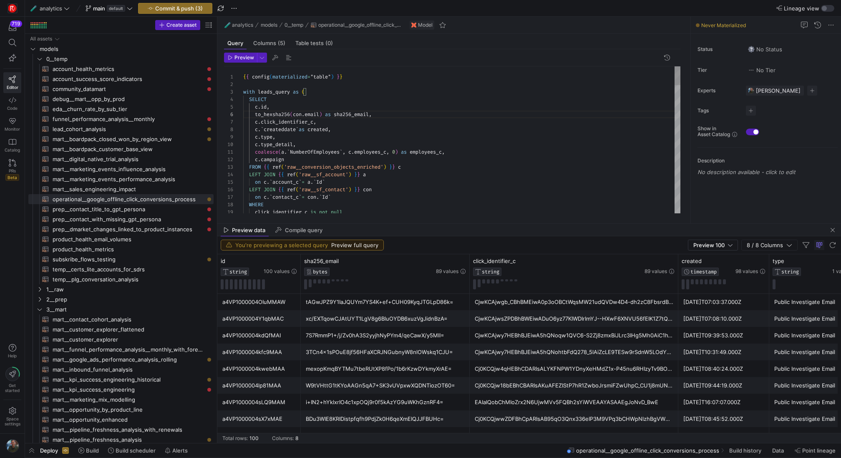
scroll to position [38, 33]
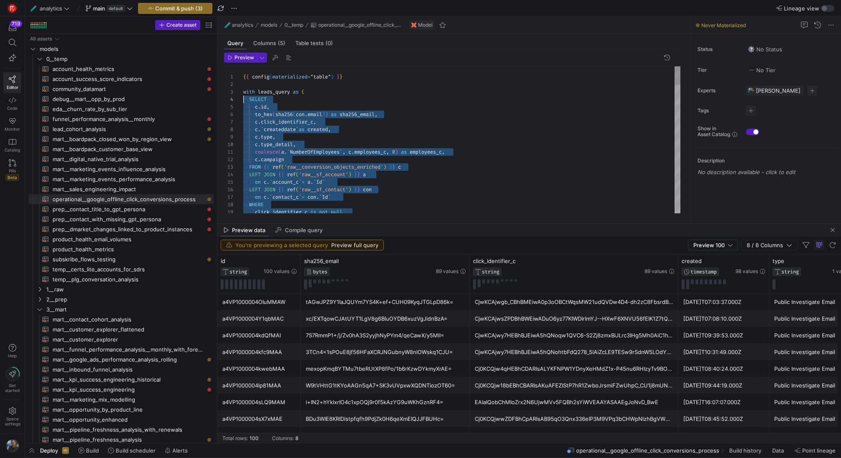
scroll to position [23, 0]
drag, startPoint x: 584, startPoint y: 192, endPoint x: 239, endPoint y: 100, distance: 357.0
type textarea "{{ config(materialized="table") }} with leads_query as ( SELECT [DOMAIN_NAME], …"
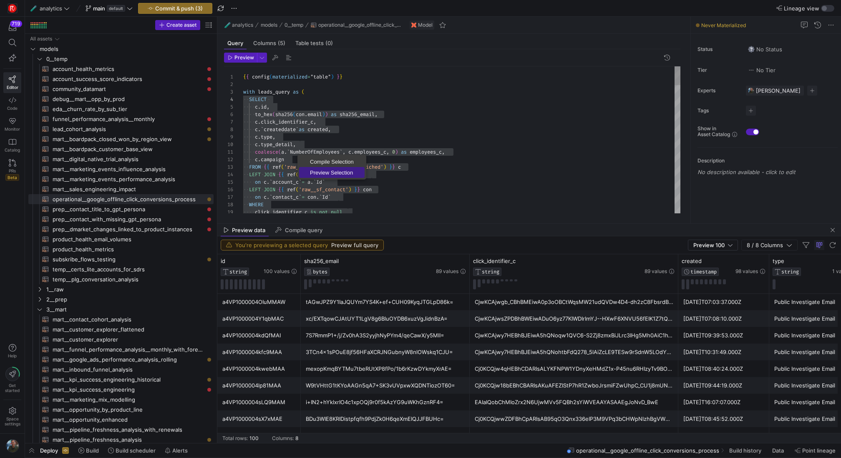
click at [327, 173] on span "Preview Selection" at bounding box center [331, 172] width 65 height 5
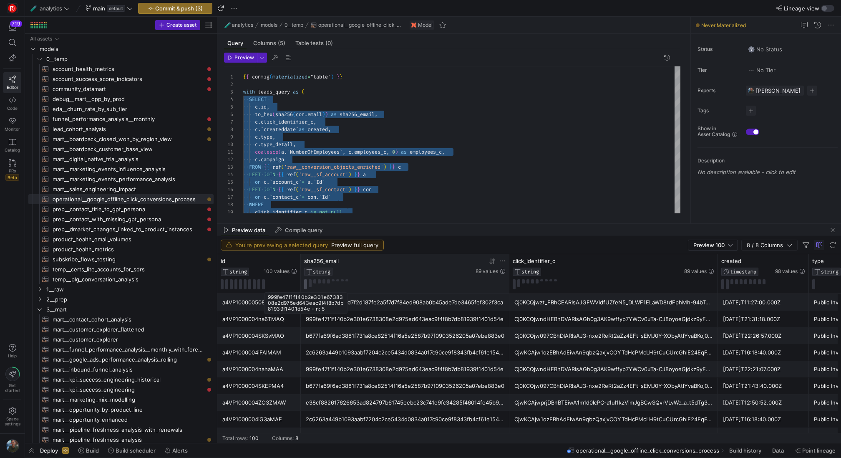
click at [306, 285] on button at bounding box center [305, 284] width 3 height 10
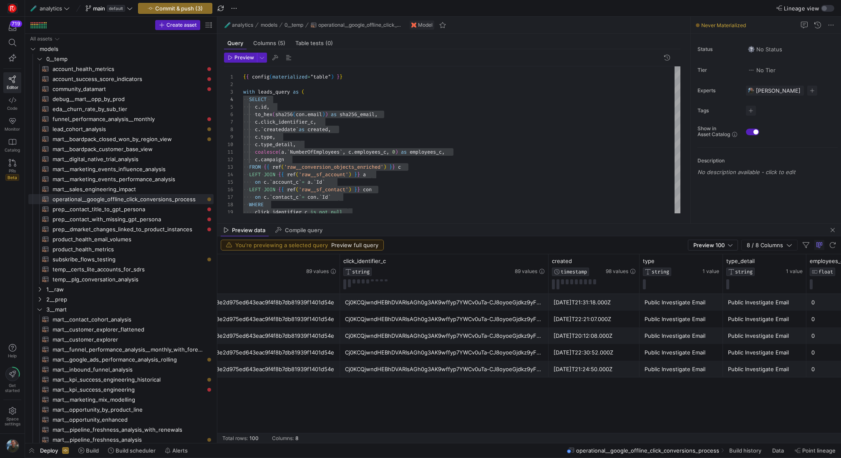
scroll to position [0, 0]
